Goal: Transaction & Acquisition: Download file/media

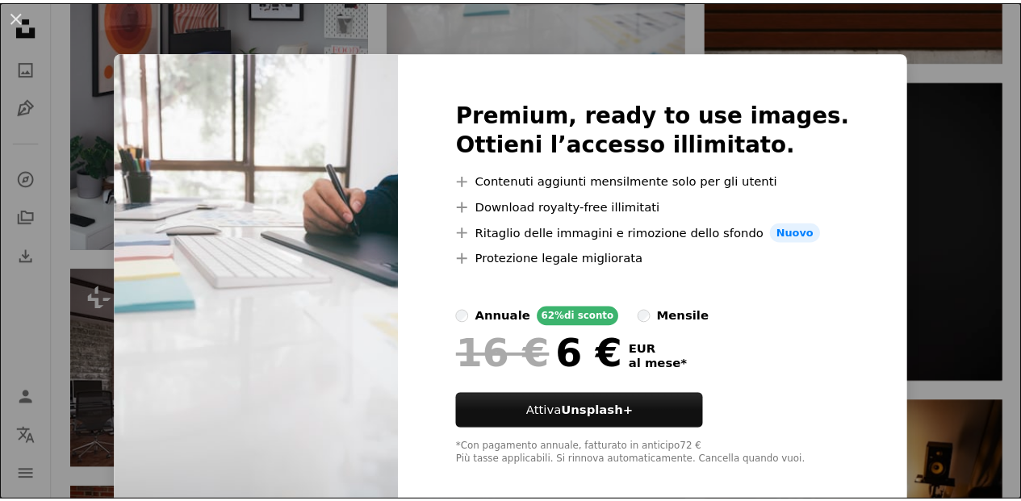
scroll to position [15, 0]
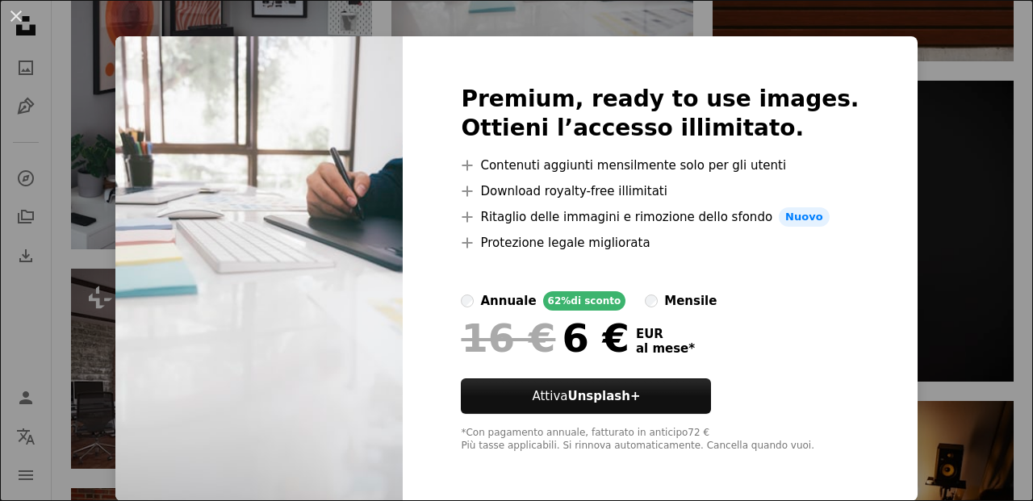
click at [949, 247] on div "An X shape Premium, ready to use images. Ottieni l’accesso illimitato. A plus s…" at bounding box center [516, 250] width 1033 height 501
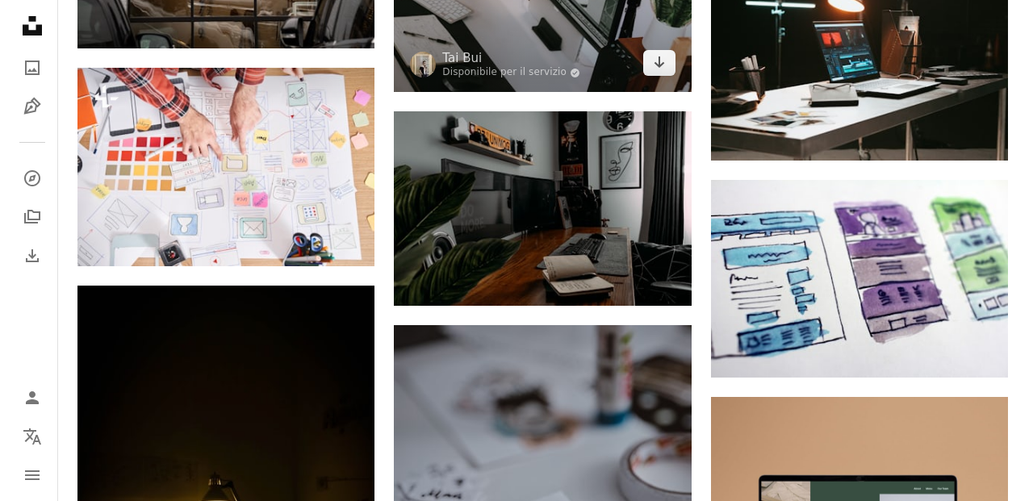
scroll to position [4003, 0]
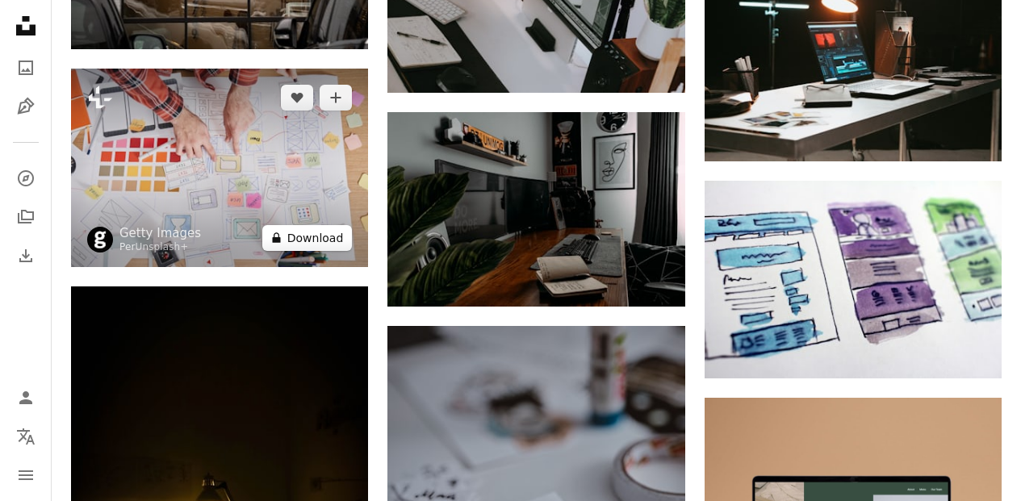
click at [309, 251] on button "A lock Download" at bounding box center [307, 238] width 90 height 26
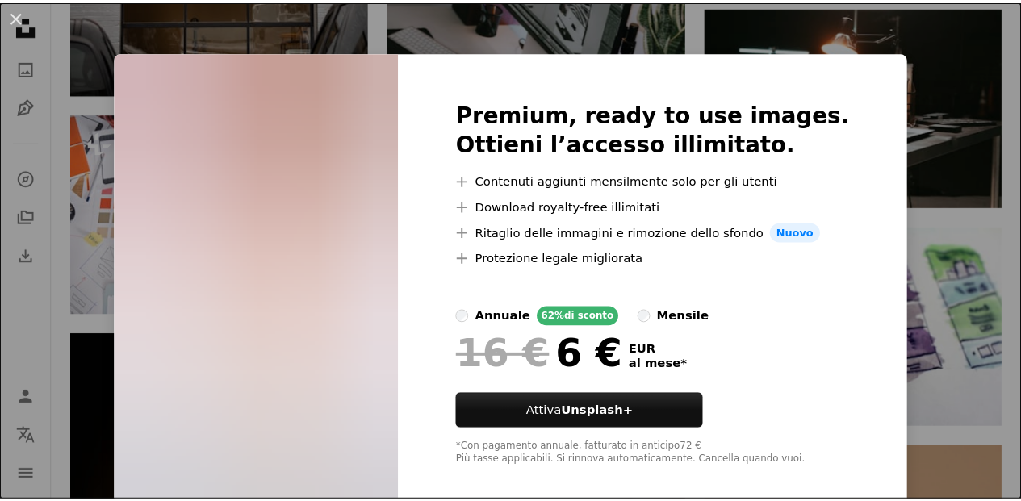
scroll to position [15, 0]
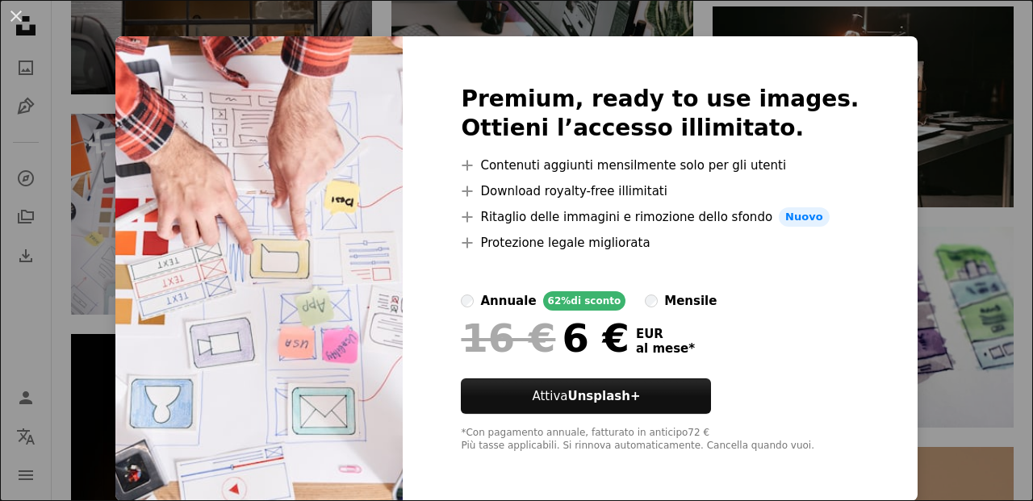
click at [960, 373] on div "An X shape Premium, ready to use images. Ottieni l’accesso illimitato. A plus s…" at bounding box center [516, 250] width 1033 height 501
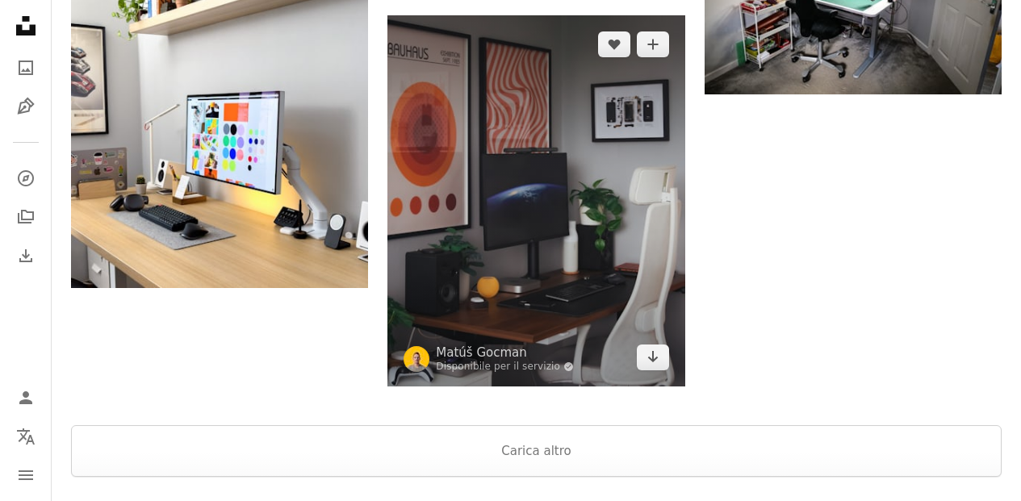
scroll to position [12019, 0]
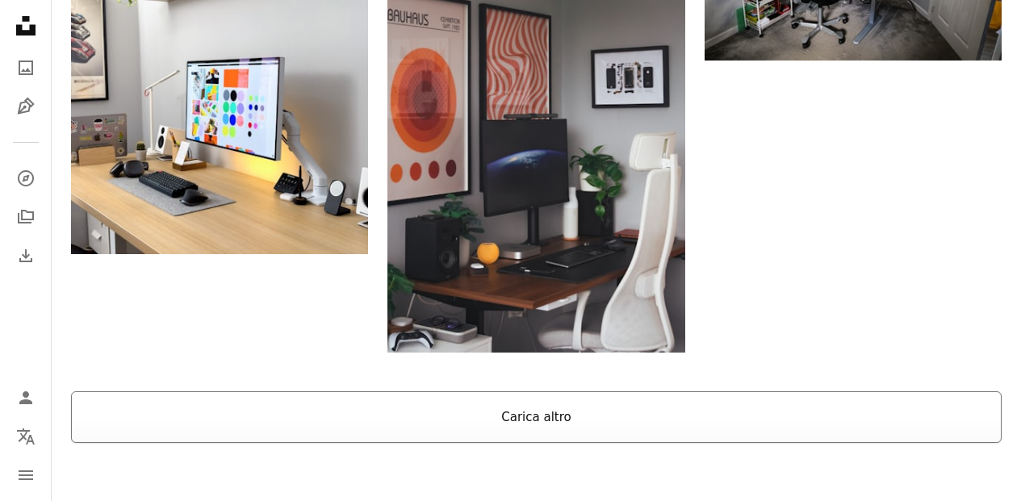
click at [495, 398] on button "Carica altro" at bounding box center [536, 417] width 930 height 52
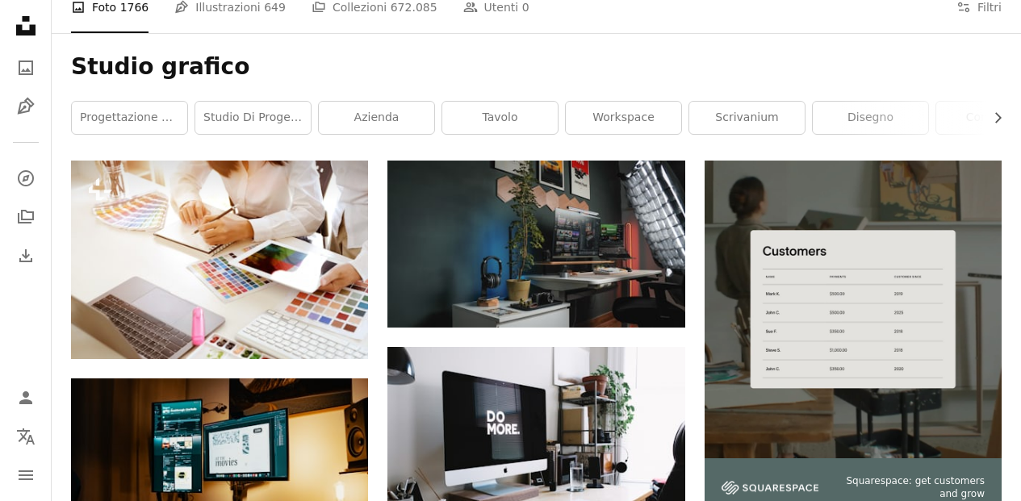
scroll to position [0, 0]
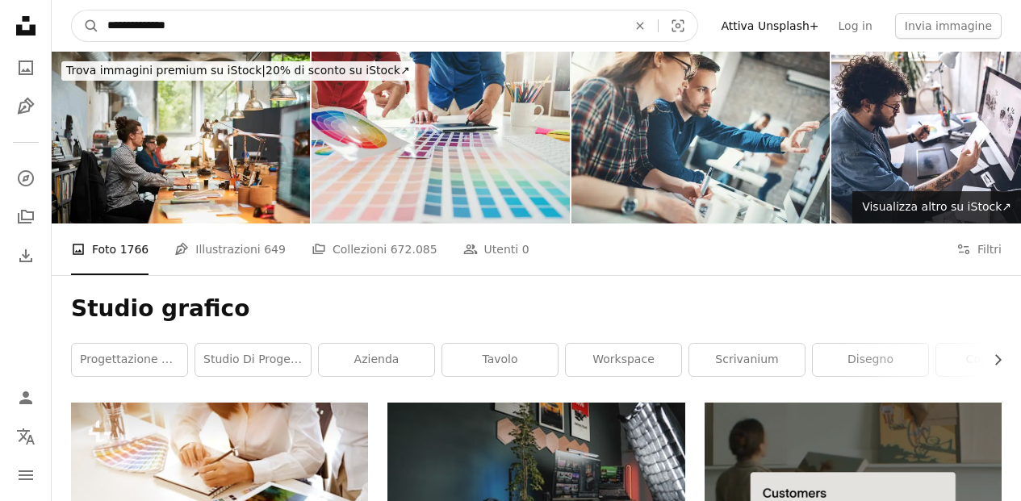
click at [318, 29] on input "**********" at bounding box center [360, 25] width 523 height 31
drag, startPoint x: 205, startPoint y: 24, endPoint x: 86, endPoint y: 23, distance: 119.4
click at [86, 23] on form "**********" at bounding box center [384, 26] width 627 height 32
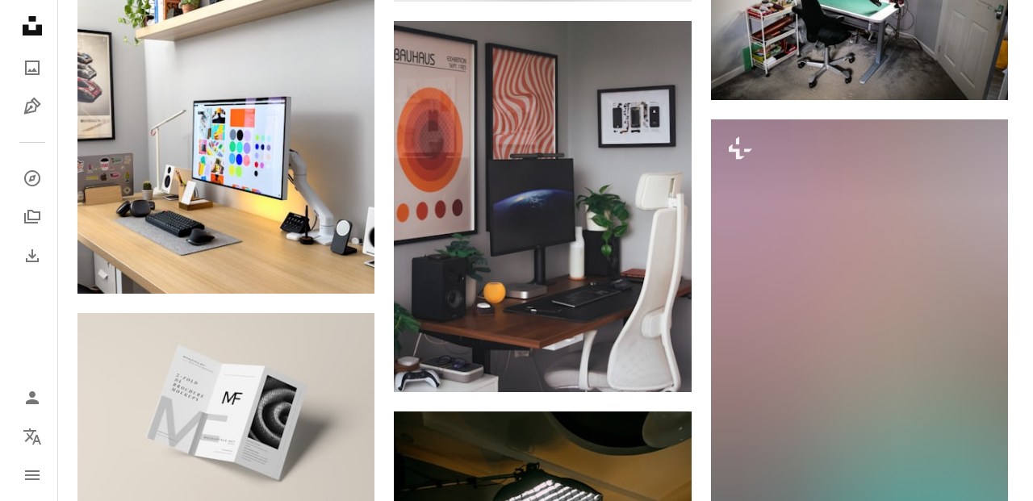
scroll to position [12007, 0]
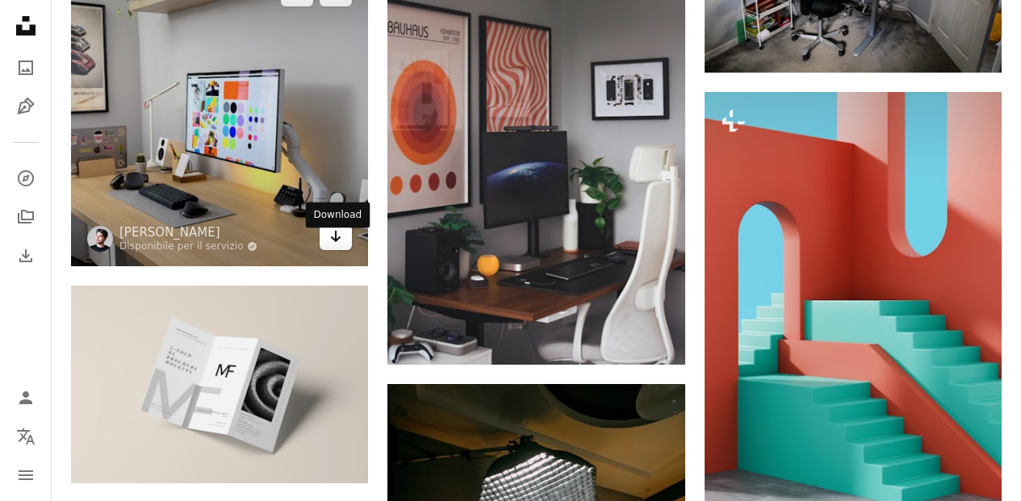
click at [332, 242] on icon "Download" at bounding box center [336, 236] width 10 height 11
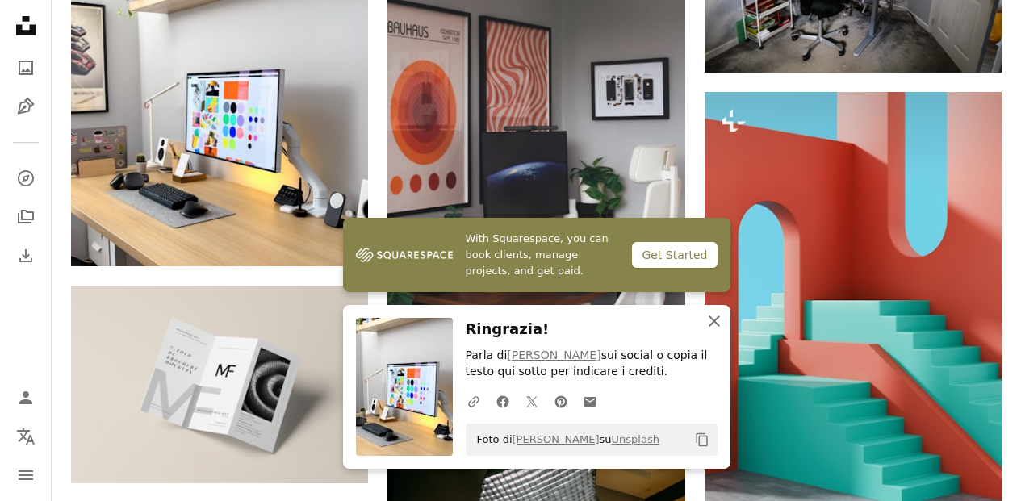
click at [717, 316] on icon "button" at bounding box center [713, 320] width 11 height 11
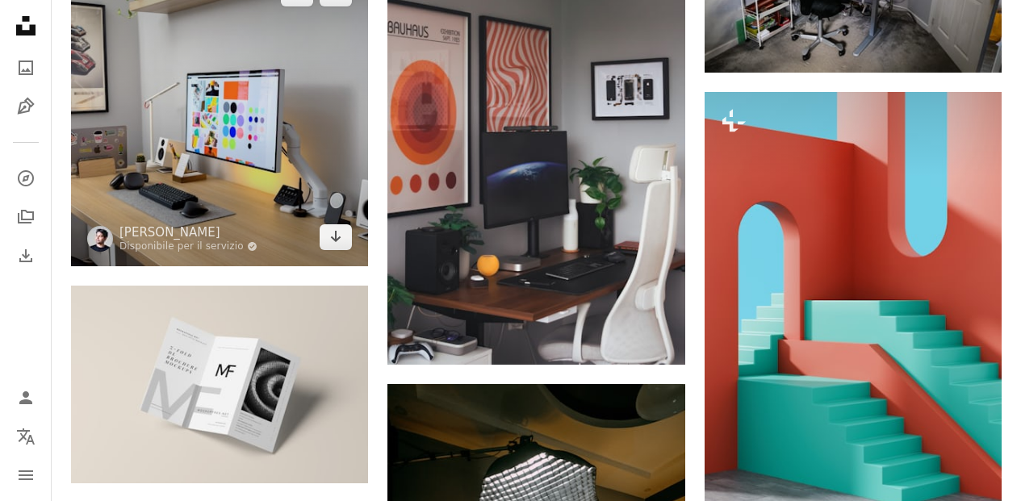
click at [194, 170] on img at bounding box center [219, 115] width 297 height 302
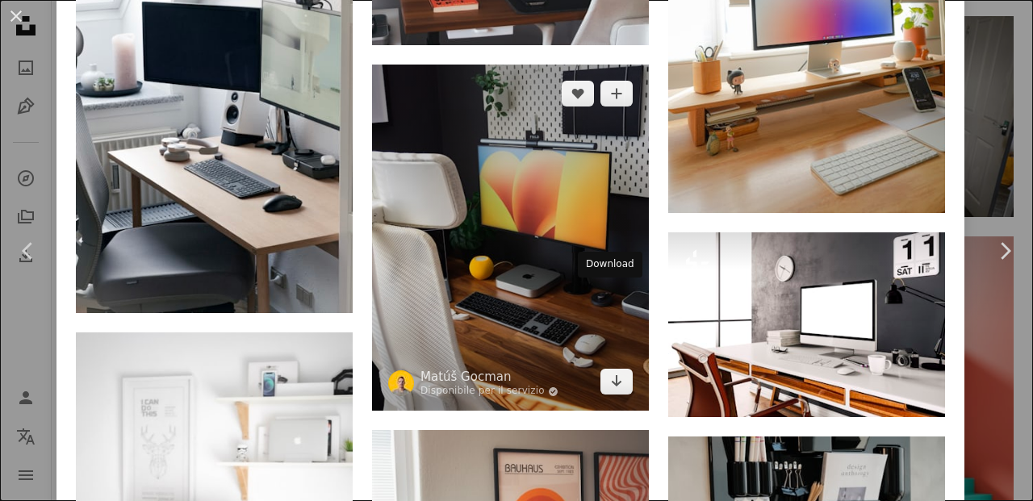
scroll to position [4661, 0]
